Goal: Transaction & Acquisition: Purchase product/service

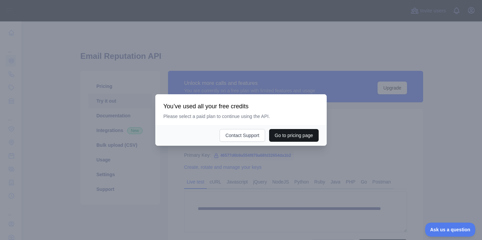
click at [303, 135] on button "Go to pricing page" at bounding box center [294, 135] width 50 height 13
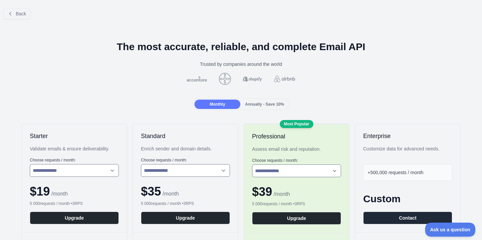
click at [23, 13] on span "Back" at bounding box center [21, 13] width 10 height 5
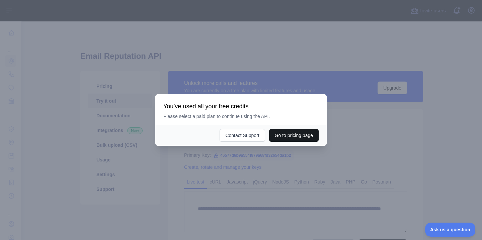
click at [288, 136] on button "Go to pricing page" at bounding box center [294, 135] width 50 height 13
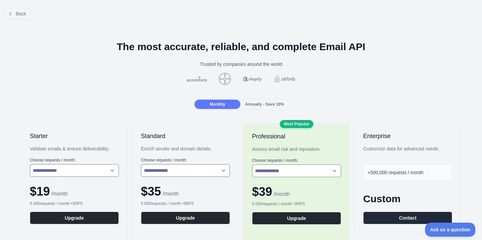
click at [16, 16] on span "Back" at bounding box center [21, 13] width 10 height 5
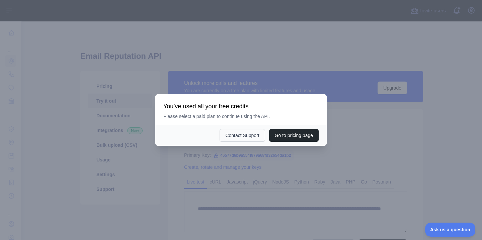
click at [230, 132] on button "Contact Support" at bounding box center [241, 135] width 45 height 13
click at [293, 128] on div "Go to pricing page Contact Support" at bounding box center [240, 135] width 171 height 21
click at [296, 135] on button "Go to pricing page" at bounding box center [294, 135] width 50 height 13
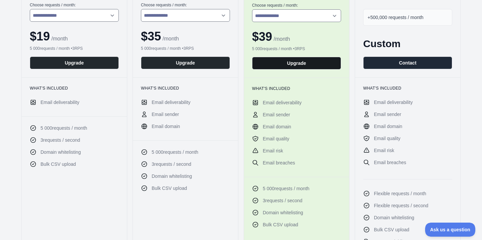
scroll to position [92, 0]
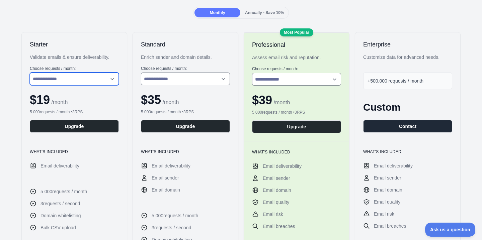
click at [62, 81] on select "**********" at bounding box center [74, 79] width 89 height 13
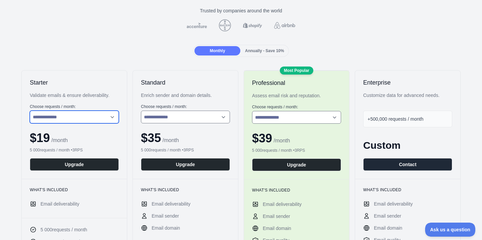
scroll to position [110, 0]
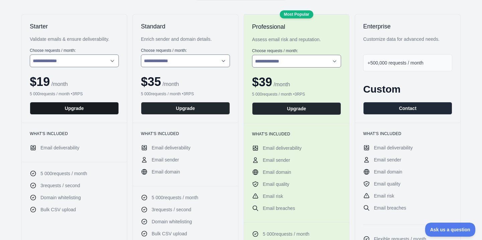
click at [85, 109] on button "Upgrade" at bounding box center [74, 108] width 89 height 13
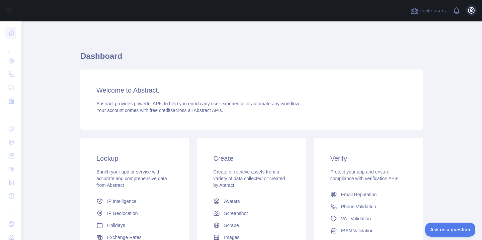
click at [472, 11] on icon "button" at bounding box center [471, 10] width 8 height 8
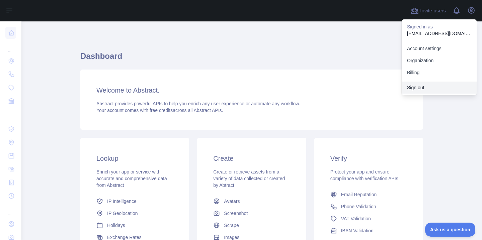
click at [426, 87] on button "Sign out" at bounding box center [438, 88] width 75 height 12
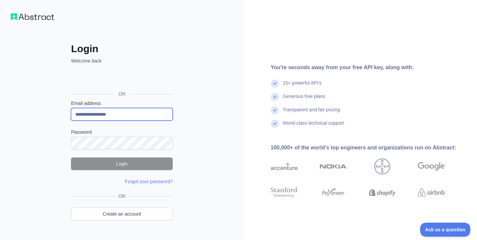
type input "**********"
click at [139, 149] on form "**********" at bounding box center [122, 142] width 102 height 85
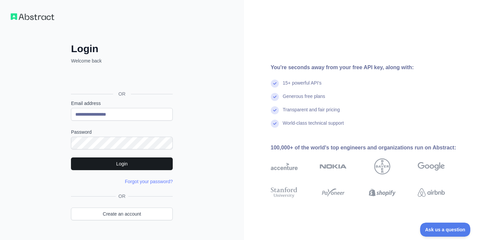
click at [140, 166] on button "Login" at bounding box center [122, 164] width 102 height 13
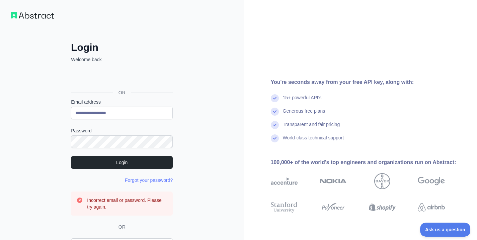
scroll to position [47, 0]
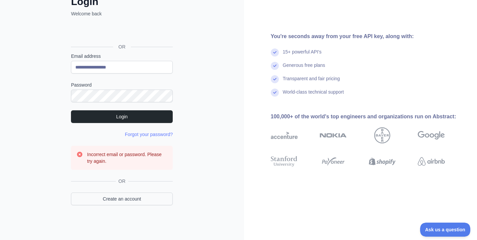
click at [137, 198] on link "Create an account" at bounding box center [122, 199] width 102 height 13
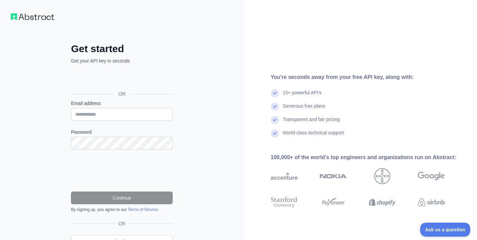
click at [130, 107] on div "Email address" at bounding box center [122, 110] width 102 height 21
click at [131, 113] on input "Email address" at bounding box center [122, 114] width 102 height 13
type input "**********"
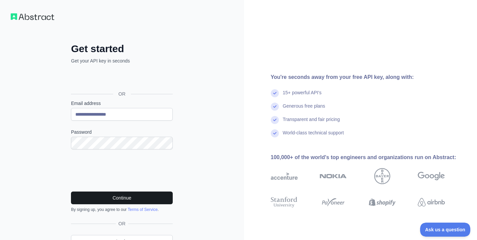
click at [148, 199] on button "Continue" at bounding box center [122, 198] width 102 height 13
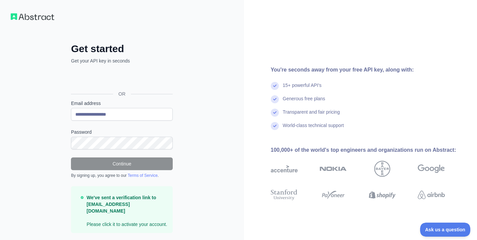
scroll to position [19, 0]
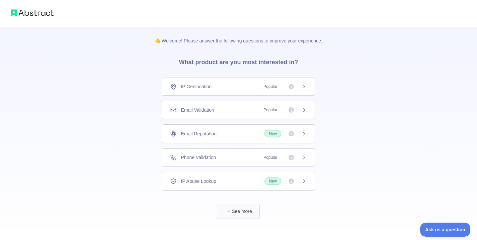
click at [241, 212] on button "See more" at bounding box center [238, 211] width 43 height 15
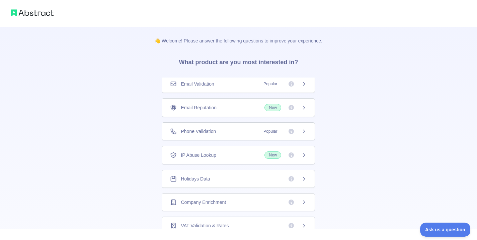
click at [33, 13] on img at bounding box center [32, 12] width 43 height 9
click at [34, 13] on img at bounding box center [32, 12] width 43 height 9
click at [56, 15] on div at bounding box center [238, 13] width 477 height 27
click at [43, 15] on img at bounding box center [32, 12] width 43 height 9
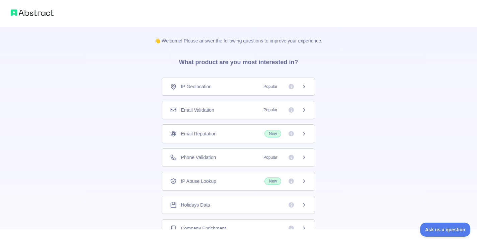
click at [243, 135] on div "Email Reputation New" at bounding box center [238, 133] width 136 height 7
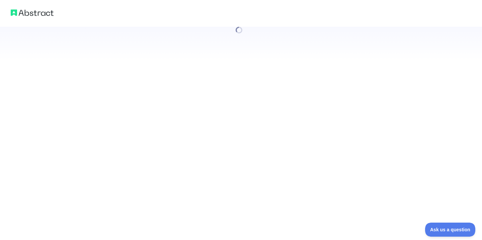
click at [305, 134] on div at bounding box center [241, 120] width 482 height 240
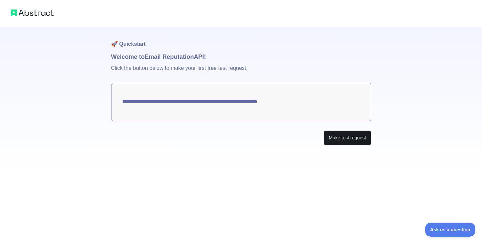
click at [340, 139] on button "Make test request" at bounding box center [346, 137] width 47 height 15
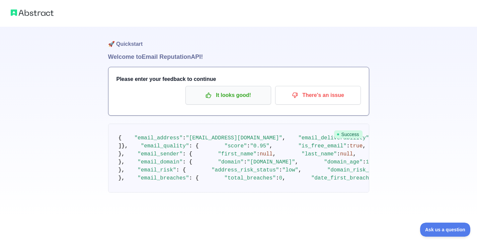
click at [241, 98] on p "It looks good!" at bounding box center [228, 95] width 76 height 11
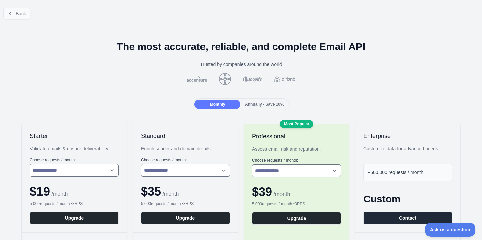
click at [27, 14] on button "Back" at bounding box center [16, 13] width 27 height 11
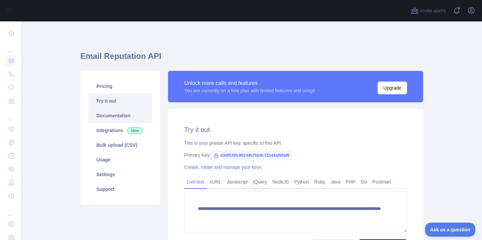
click at [119, 117] on link "Documentation" at bounding box center [120, 115] width 64 height 15
click at [392, 90] on button "Upgrade" at bounding box center [391, 88] width 29 height 13
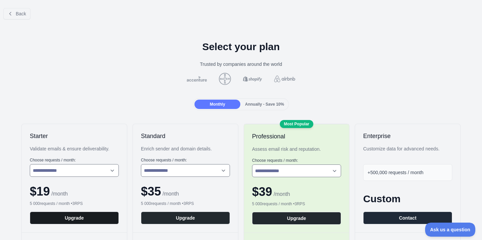
click at [81, 213] on button "Upgrade" at bounding box center [74, 218] width 89 height 13
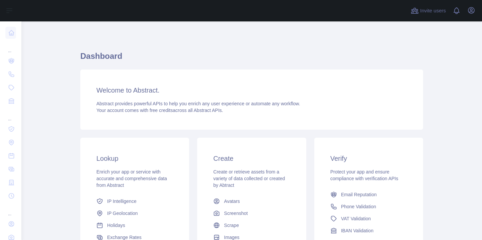
click at [476, 12] on div "Invite users View notifications Open user menu" at bounding box center [251, 10] width 460 height 21
click at [473, 11] on icon "button" at bounding box center [471, 10] width 8 height 8
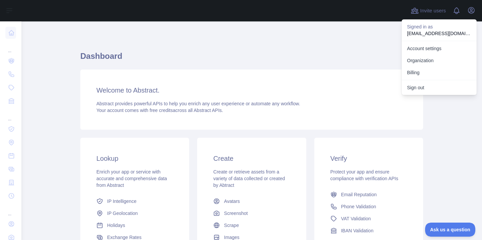
click at [295, 47] on div "Dashboard Welcome to Abstract. Abstract provides powerful APIs to help you enri…" at bounding box center [251, 165] width 342 height 256
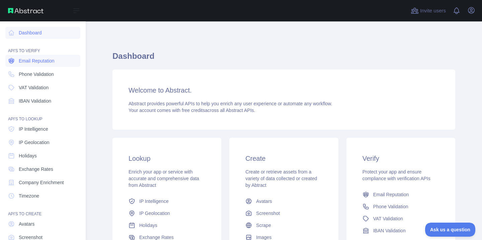
click at [30, 63] on span "Email Reputation" at bounding box center [37, 61] width 36 height 7
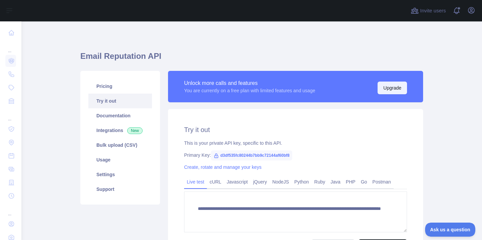
click at [395, 87] on button "Upgrade" at bounding box center [391, 88] width 29 height 13
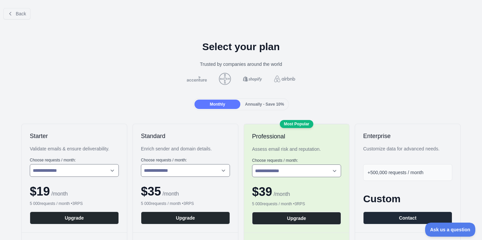
scroll to position [115, 0]
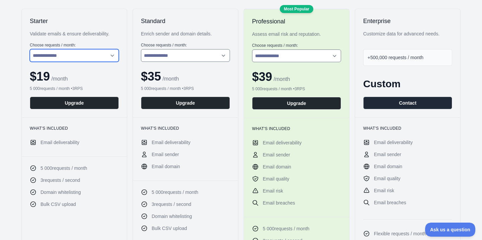
select select "*"
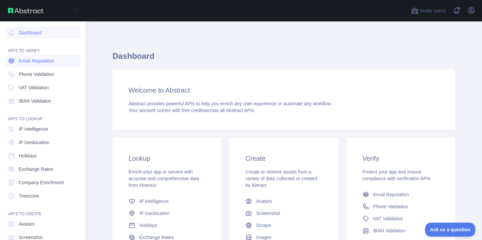
click at [21, 63] on span "Email Reputation" at bounding box center [37, 61] width 36 height 7
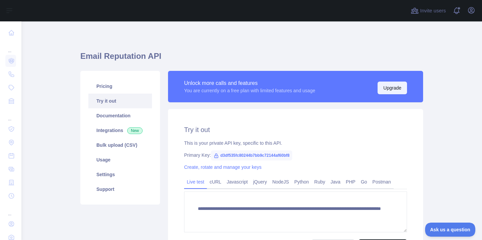
click at [397, 87] on button "Upgrade" at bounding box center [391, 88] width 29 height 13
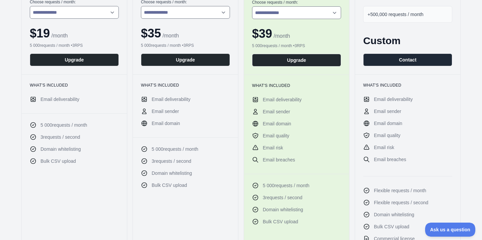
scroll to position [104, 0]
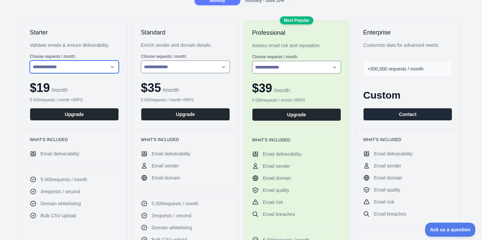
select select "*"
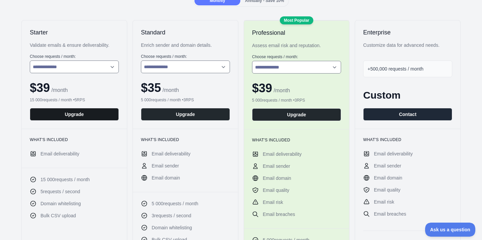
click at [87, 114] on button "Upgrade" at bounding box center [74, 114] width 89 height 13
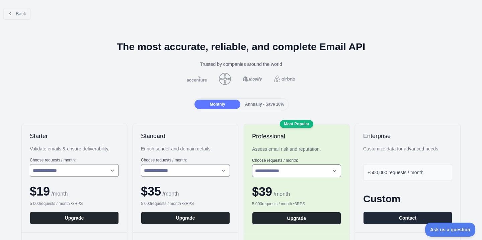
scroll to position [56, 0]
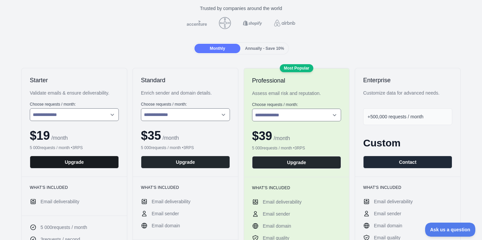
click at [87, 157] on button "Upgrade" at bounding box center [74, 162] width 89 height 13
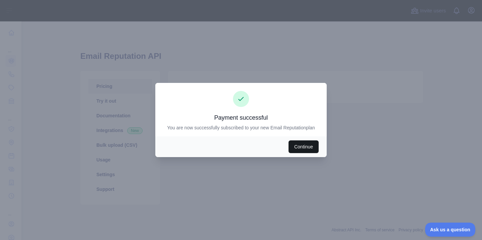
click at [309, 146] on button "Continue" at bounding box center [303, 146] width 30 height 13
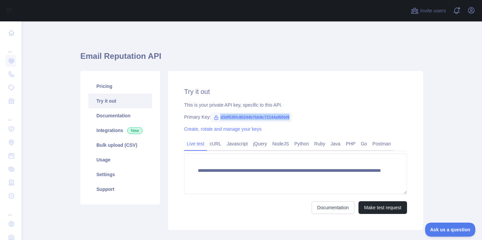
drag, startPoint x: 220, startPoint y: 118, endPoint x: 301, endPoint y: 117, distance: 80.6
click at [301, 117] on div "Primary Key: d3df535fc80244b7bb9c72144af60bf8" at bounding box center [295, 117] width 223 height 7
copy div "d3df535fc80244b7bb9c72144af60bf8"
